Goal: Task Accomplishment & Management: Use online tool/utility

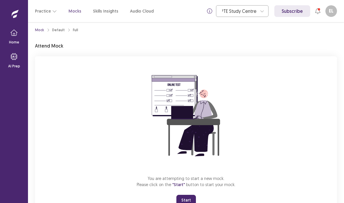
scroll to position [4, 0]
click at [190, 200] on button "Start" at bounding box center [187, 200] width 20 height 11
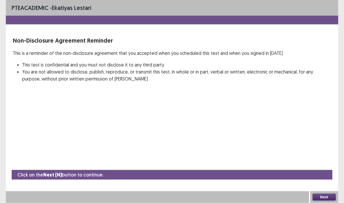
scroll to position [23, 0]
click at [328, 198] on button "Next" at bounding box center [324, 197] width 23 height 7
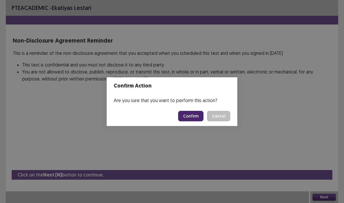
click at [194, 119] on button "Confirm" at bounding box center [190, 116] width 25 height 11
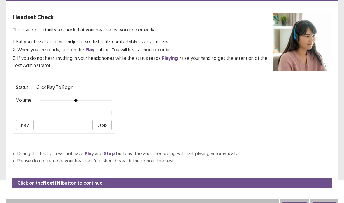
click at [23, 123] on button "Play" at bounding box center [25, 125] width 18 height 11
click at [89, 99] on img at bounding box center [90, 101] width 4 height 4
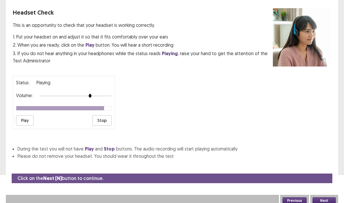
scroll to position [28, 0]
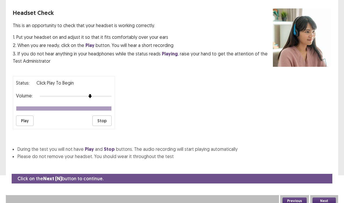
click at [328, 198] on button "Next" at bounding box center [324, 201] width 23 height 7
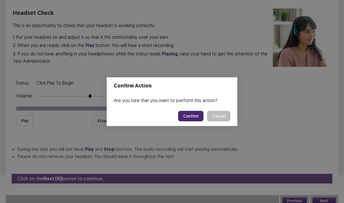
click at [200, 111] on button "Confirm" at bounding box center [190, 116] width 25 height 11
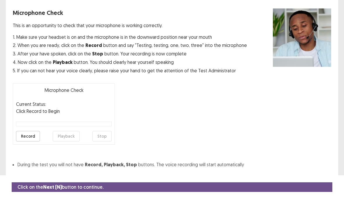
click at [27, 138] on button "Record" at bounding box center [28, 136] width 24 height 11
click at [107, 138] on button "Stop" at bounding box center [102, 136] width 19 height 11
click at [68, 135] on button "Playback" at bounding box center [66, 136] width 27 height 11
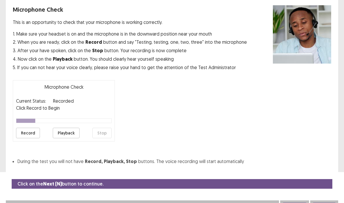
scroll to position [40, 0]
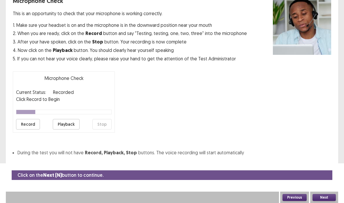
click at [327, 199] on button "Next" at bounding box center [324, 197] width 23 height 7
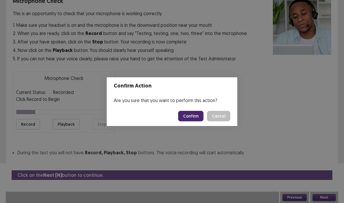
click at [189, 124] on footer "Confirm Cancel" at bounding box center [172, 116] width 131 height 20
click at [193, 115] on button "Confirm" at bounding box center [190, 116] width 25 height 11
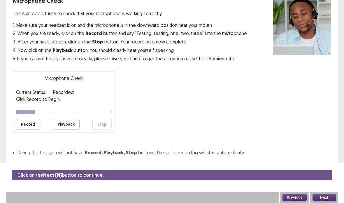
scroll to position [23, 0]
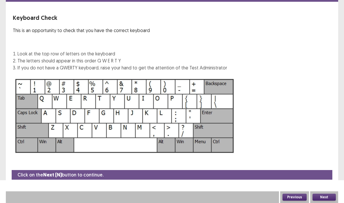
click at [326, 198] on button "Next" at bounding box center [324, 197] width 23 height 7
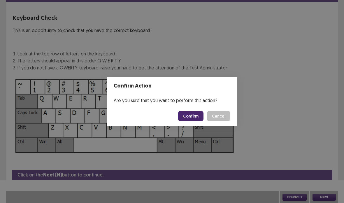
click at [193, 117] on button "Confirm" at bounding box center [190, 116] width 25 height 11
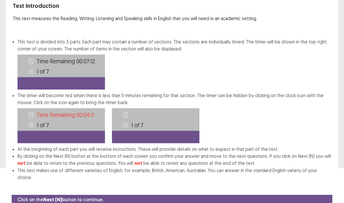
scroll to position [28, 0]
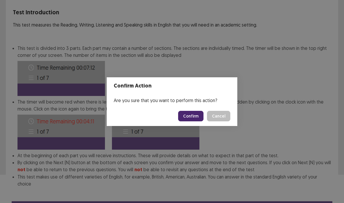
click at [190, 121] on button "Confirm" at bounding box center [190, 116] width 25 height 11
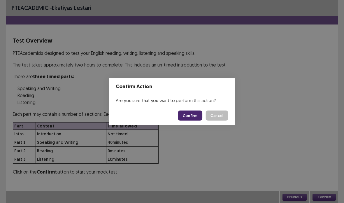
scroll to position [23, 0]
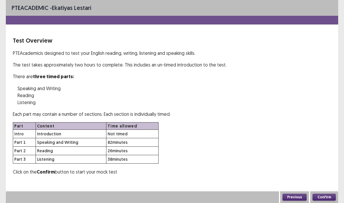
click at [328, 197] on button "Confirm" at bounding box center [324, 197] width 23 height 7
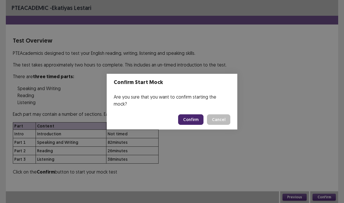
click at [192, 115] on button "Confirm" at bounding box center [190, 119] width 25 height 11
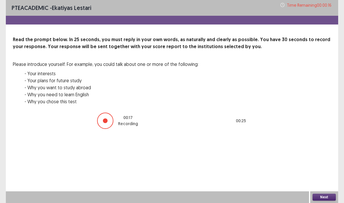
click at [322, 197] on button "Next" at bounding box center [324, 197] width 23 height 7
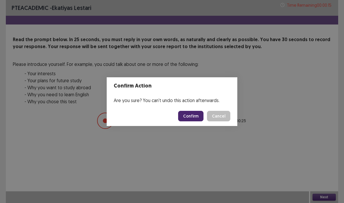
click at [199, 112] on button "Confirm" at bounding box center [190, 116] width 25 height 11
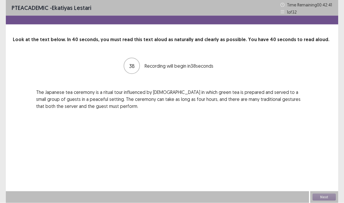
scroll to position [23, 0]
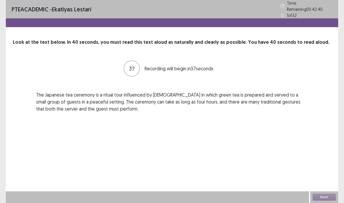
click at [317, 158] on div "PTE academic - Ekatiyas lestari Time Remaining 00 : 42 : 40 1 of 32 Look at the…" at bounding box center [172, 101] width 333 height 203
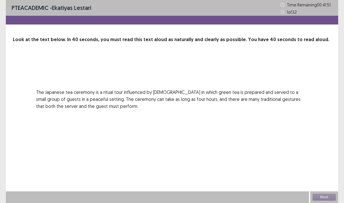
scroll to position [0, 0]
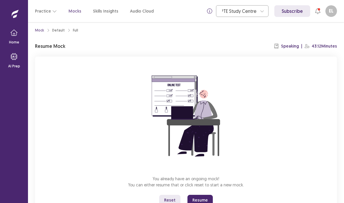
scroll to position [14, 0]
click at [202, 195] on button "Resume" at bounding box center [200, 200] width 25 height 11
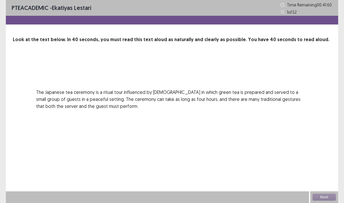
scroll to position [23, 0]
click at [315, 178] on div "PTE academic - Ekatiyas lestari Time Remaining 00 : 41 : 58 1 of 32 Look at the…" at bounding box center [172, 101] width 333 height 203
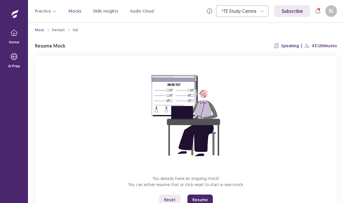
scroll to position [4, 0]
click at [206, 199] on button "Resume" at bounding box center [200, 200] width 25 height 11
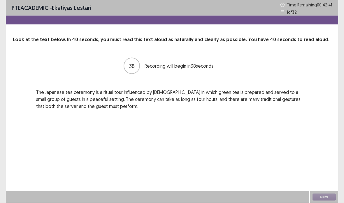
scroll to position [16, 0]
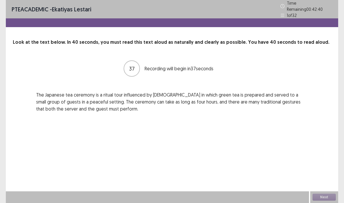
click at [323, 155] on div "PTE academic - Ekatiyas lestari Time Remaining 00 : 42 : 40 1 of 32 Look at the…" at bounding box center [172, 101] width 333 height 203
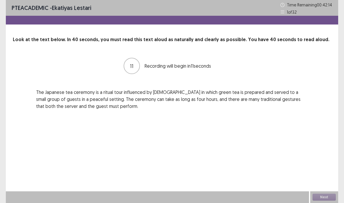
click at [328, 198] on div "Next" at bounding box center [325, 198] width 28 height 12
click at [328, 197] on div "Next" at bounding box center [325, 198] width 28 height 12
click at [330, 200] on div "Next" at bounding box center [325, 198] width 28 height 12
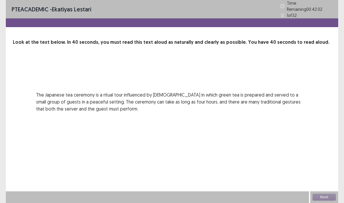
click at [319, 172] on div "PTE academic - Ekatiyas lestari Time Remaining 00 : 42 : 02 1 of 32 Look at the…" at bounding box center [172, 101] width 333 height 203
click at [325, 200] on div "Next" at bounding box center [325, 198] width 28 height 12
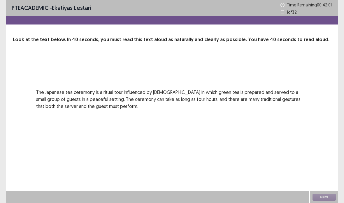
click at [320, 196] on div "Next" at bounding box center [325, 198] width 28 height 12
click at [320, 190] on div "PTE academic - Ekatiyas lestari Time Remaining 00 : 42 : 01 1 of 32 Look at the…" at bounding box center [172, 101] width 333 height 203
click at [319, 190] on div "PTE academic - Ekatiyas lestari Time Remaining 00 : 42 : 01 1 of 32 Look at the…" at bounding box center [172, 101] width 333 height 203
click at [262, 93] on p "The Japanese tea ceremony is a ritual tour influenced by [DEMOGRAPHIC_DATA] in …" at bounding box center [172, 99] width 272 height 21
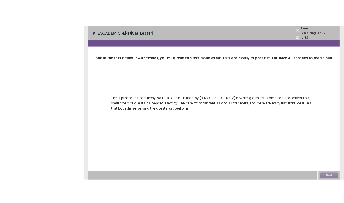
scroll to position [6, 0]
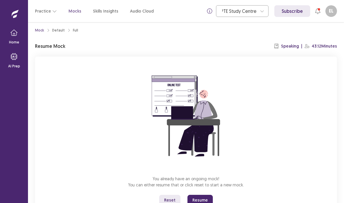
scroll to position [23, 0]
click at [203, 195] on button "Resume" at bounding box center [200, 200] width 25 height 11
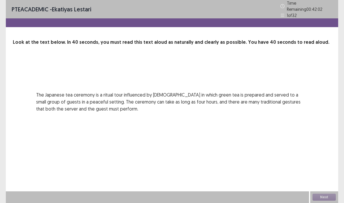
scroll to position [0, 0]
